Goal: Book appointment/travel/reservation

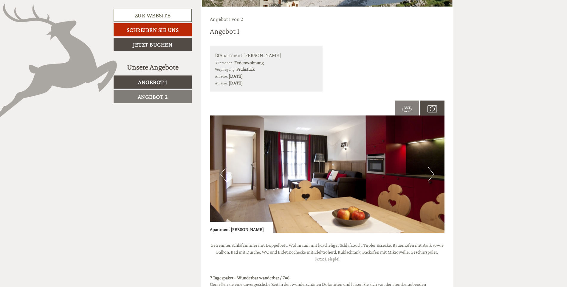
scroll to position [447, 0]
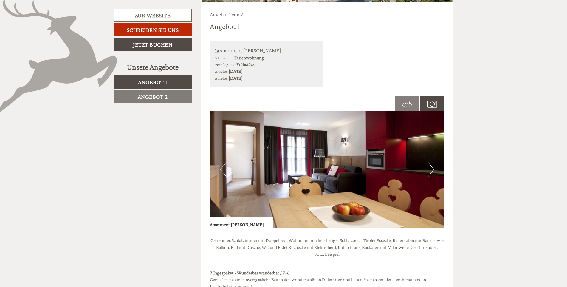
click at [410, 106] on img at bounding box center [407, 104] width 10 height 10
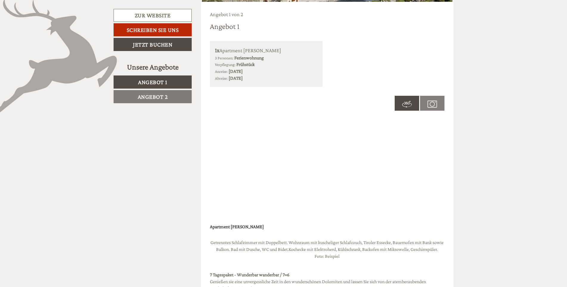
click at [410, 107] on img at bounding box center [407, 104] width 10 height 10
click at [432, 103] on img at bounding box center [433, 104] width 10 height 10
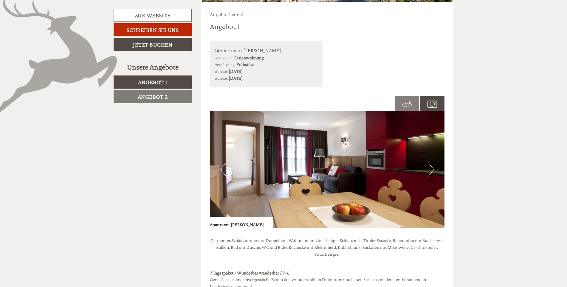
click at [406, 103] on img at bounding box center [407, 104] width 10 height 10
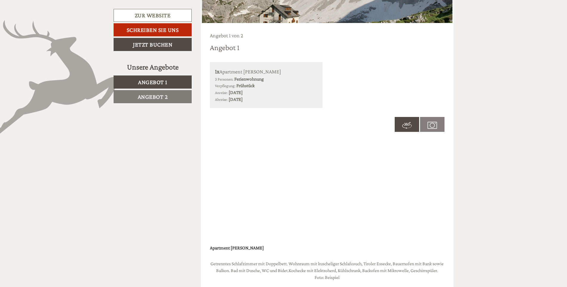
scroll to position [418, 0]
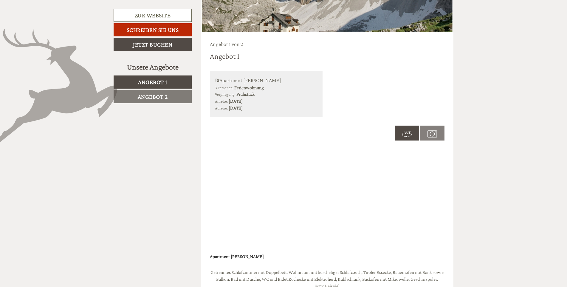
click at [439, 135] on span at bounding box center [432, 132] width 24 height 21
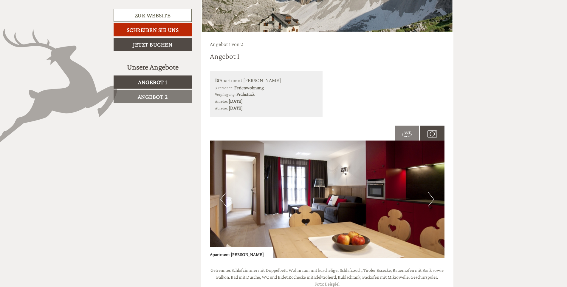
click at [431, 198] on button "Next" at bounding box center [431, 199] width 6 height 15
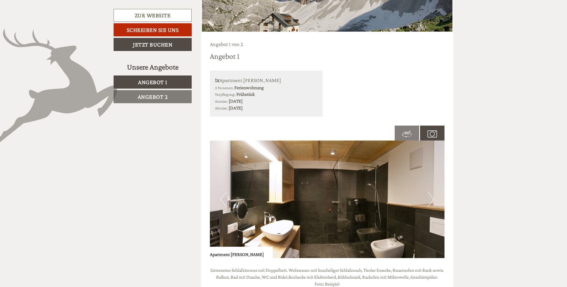
click at [431, 198] on button "Next" at bounding box center [431, 199] width 6 height 15
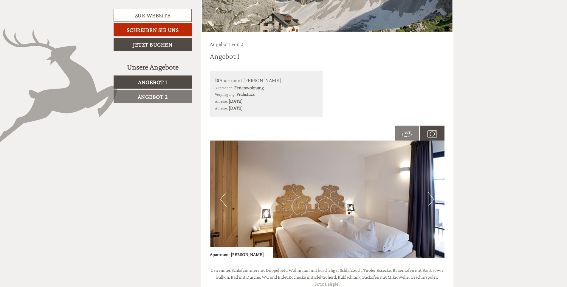
click at [431, 198] on button "Next" at bounding box center [431, 199] width 6 height 15
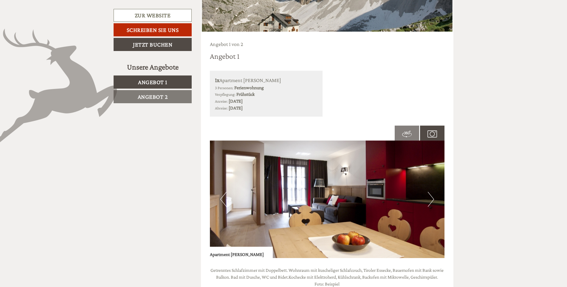
click at [431, 198] on button "Next" at bounding box center [431, 199] width 6 height 15
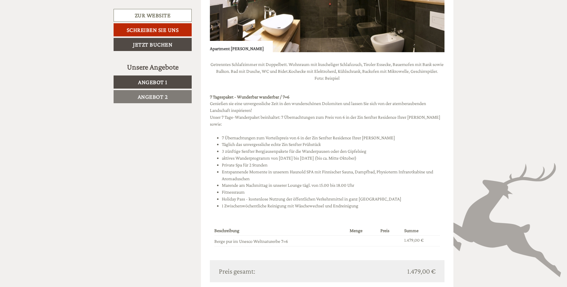
scroll to position [477, 0]
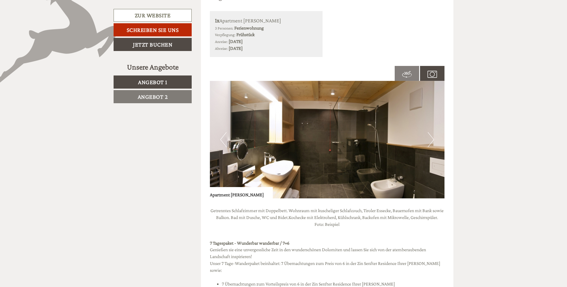
click at [429, 139] on button "Next" at bounding box center [431, 139] width 6 height 15
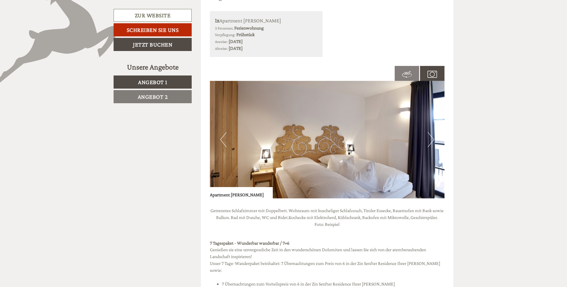
click at [429, 139] on button "Next" at bounding box center [431, 139] width 6 height 15
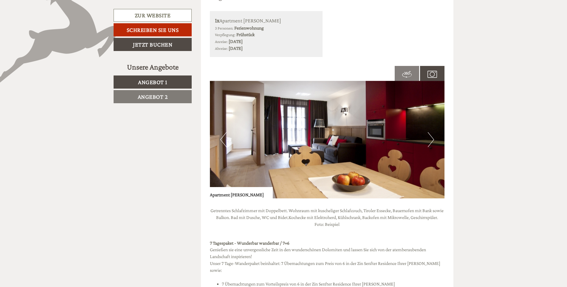
click at [429, 139] on button "Next" at bounding box center [431, 139] width 6 height 15
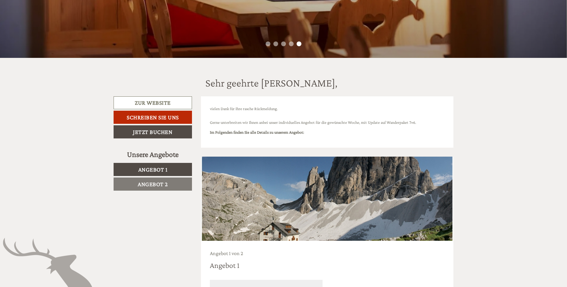
scroll to position [209, 0]
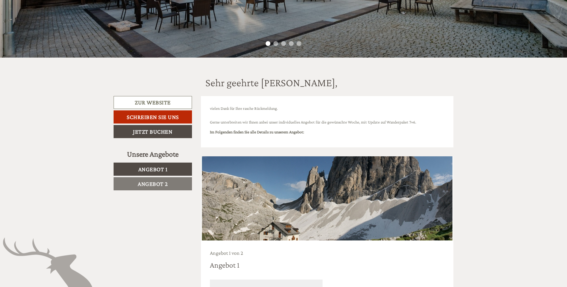
click at [140, 170] on span "Angebot 1" at bounding box center [152, 169] width 29 height 7
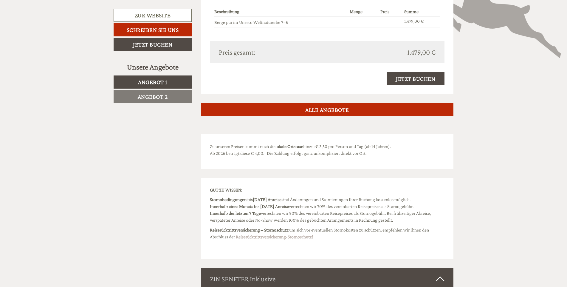
scroll to position [872, 0]
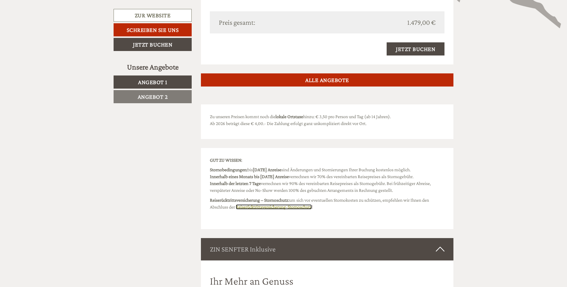
click at [294, 208] on link "Reiserücktrittsversicherung-Stornoschutz" at bounding box center [274, 206] width 76 height 5
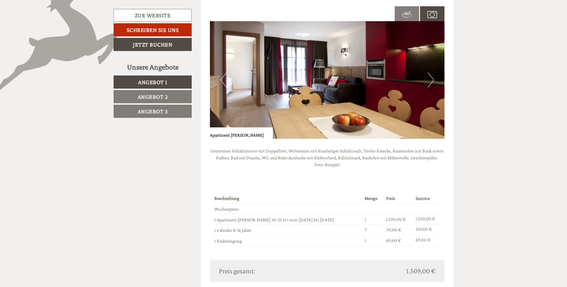
scroll to position [477, 0]
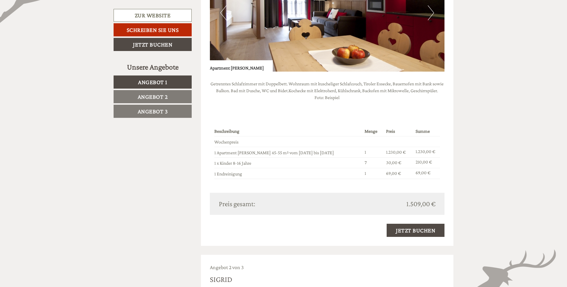
scroll to position [477, 0]
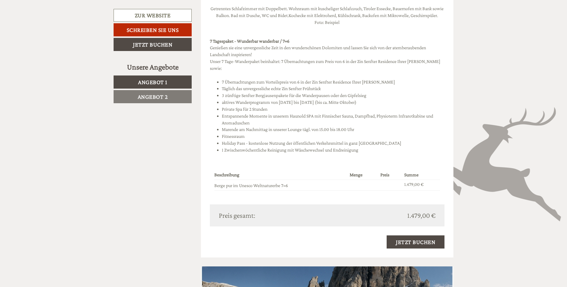
scroll to position [663, 0]
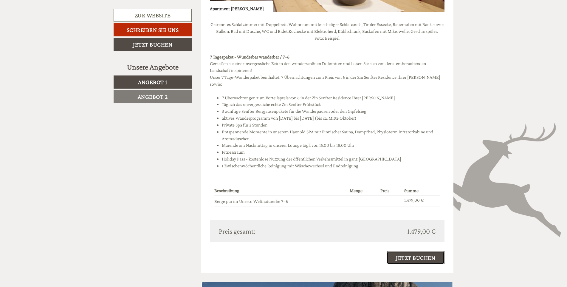
click at [412, 253] on link "Jetzt buchen" at bounding box center [416, 257] width 58 height 13
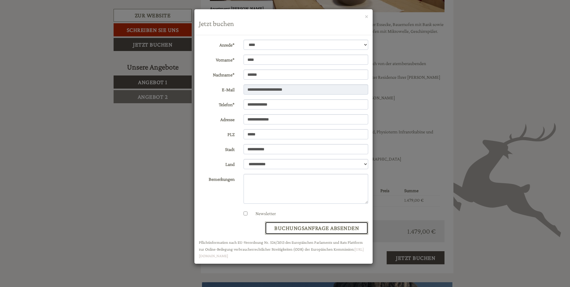
click at [303, 228] on button "Buchungsanfrage absenden" at bounding box center [316, 228] width 103 height 13
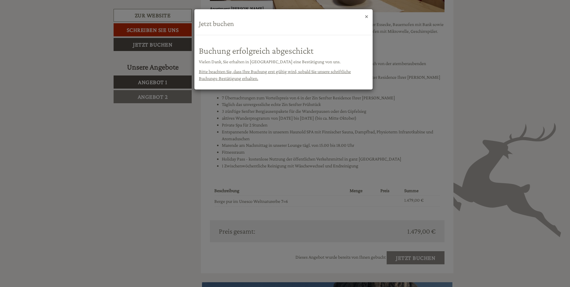
click at [365, 18] on button "×" at bounding box center [366, 16] width 3 height 6
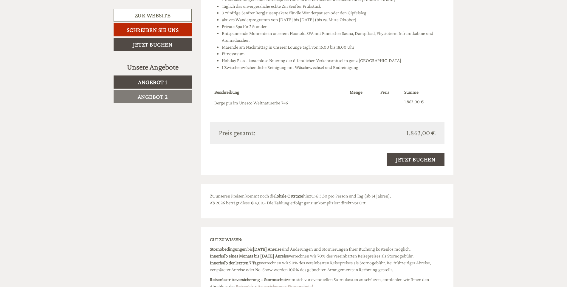
scroll to position [1349, 0]
